Goal: Task Accomplishment & Management: Complete application form

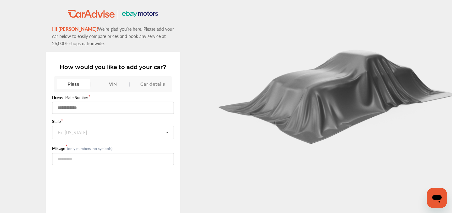
click at [85, 107] on input "text" at bounding box center [113, 108] width 122 height 12
click at [74, 86] on div "Plate" at bounding box center [73, 84] width 33 height 10
click at [108, 87] on div "VIN" at bounding box center [112, 84] width 33 height 10
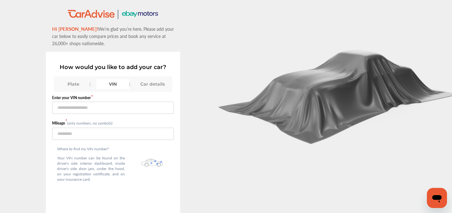
click at [69, 90] on div "Plate VIN Car details" at bounding box center [113, 84] width 118 height 16
